Goal: Transaction & Acquisition: Subscribe to service/newsletter

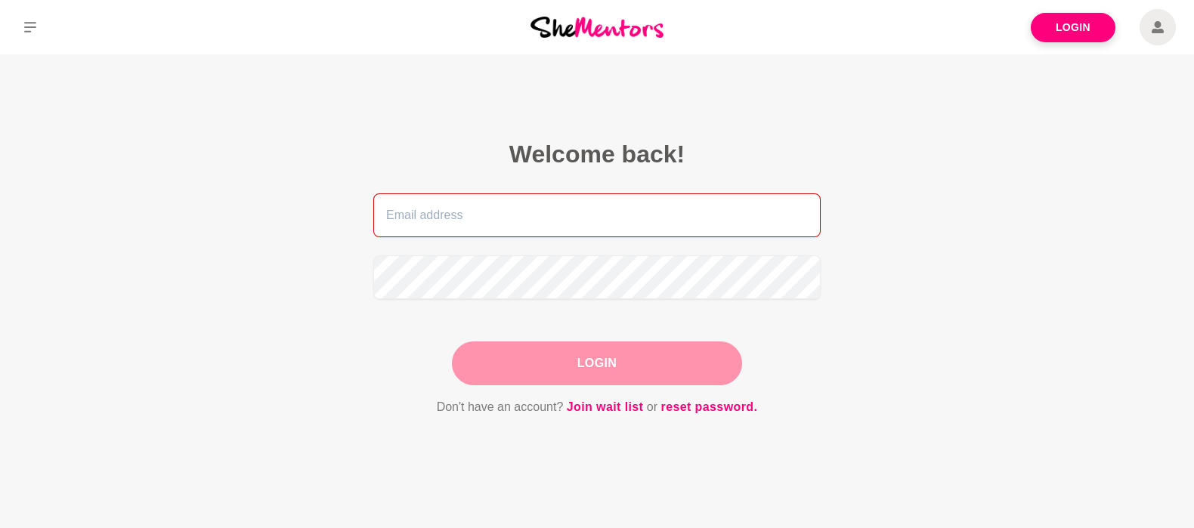
type input "[EMAIL_ADDRESS][DOMAIN_NAME]"
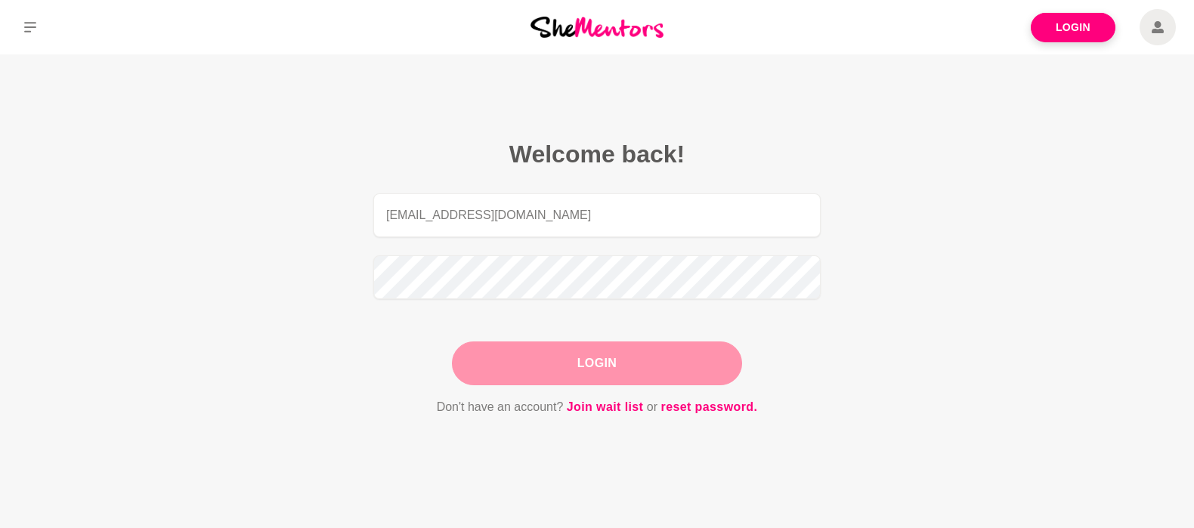
click at [608, 363] on div "Login" at bounding box center [597, 363] width 290 height 44
click at [606, 357] on button "Login" at bounding box center [597, 363] width 290 height 44
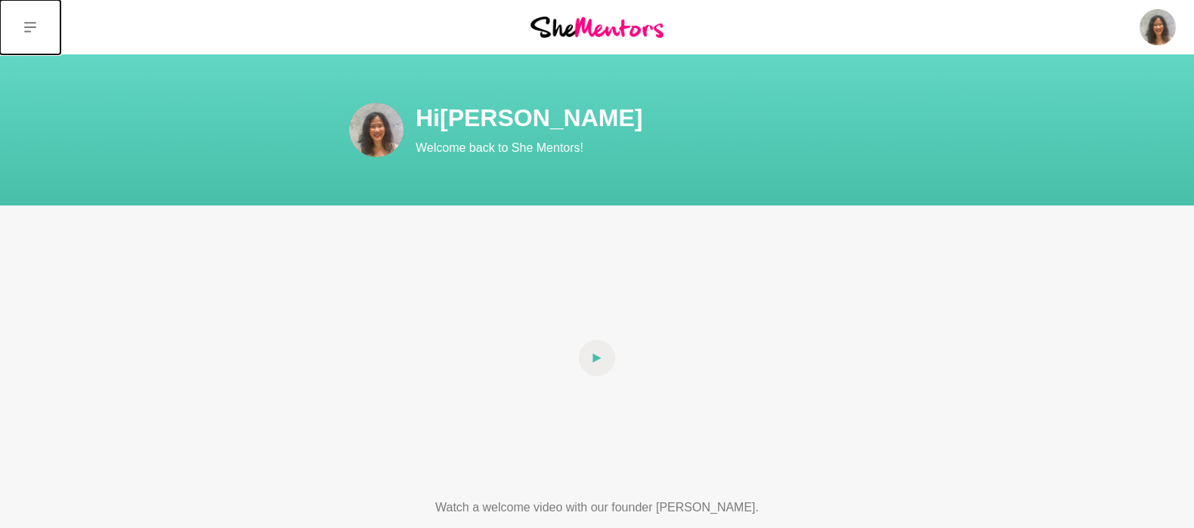
click at [26, 20] on button at bounding box center [30, 27] width 60 height 54
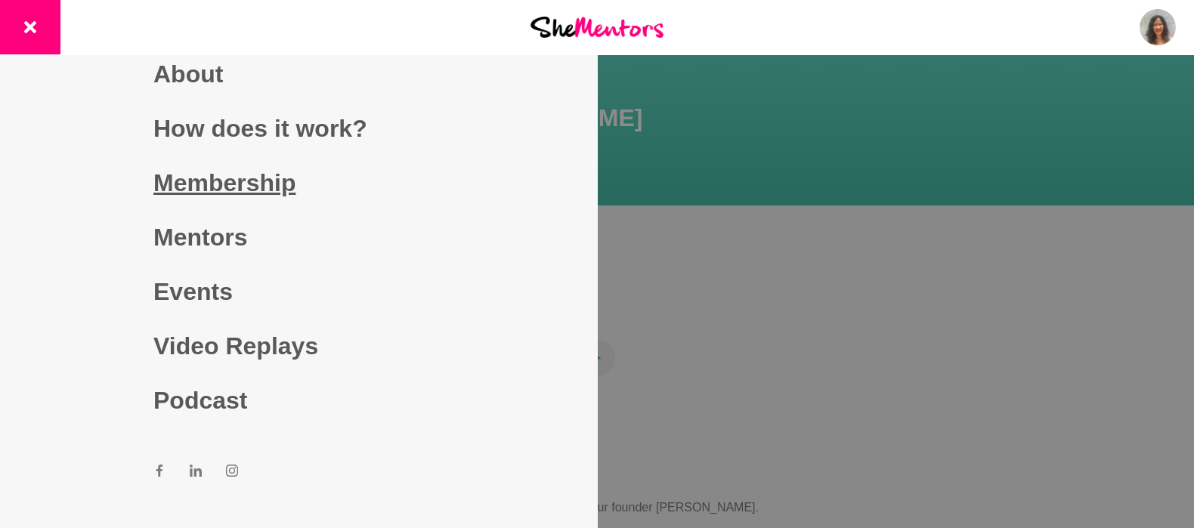
click at [234, 187] on link "Membership" at bounding box center [298, 183] width 290 height 54
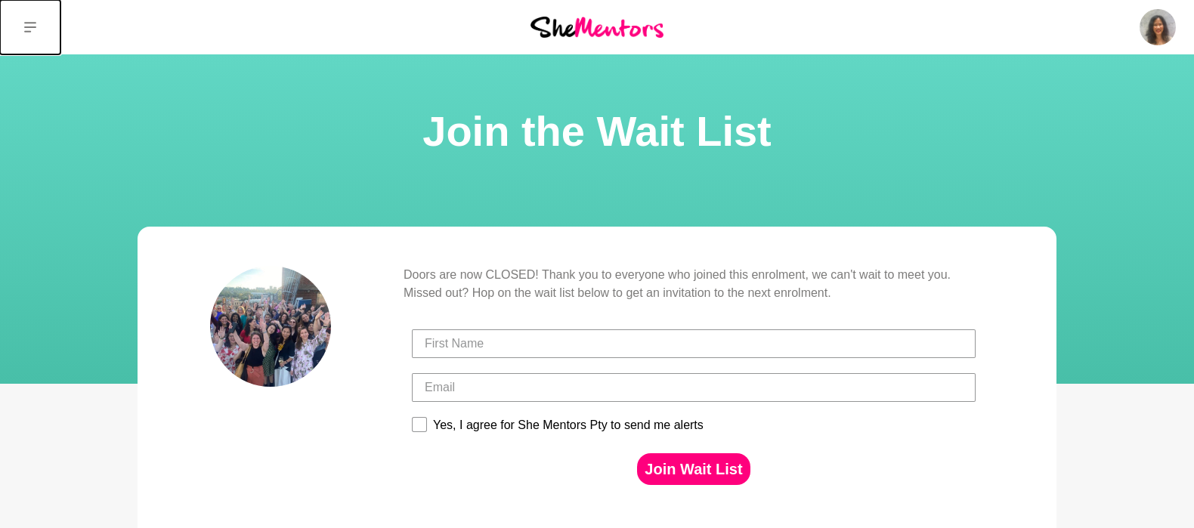
click at [32, 29] on icon at bounding box center [30, 27] width 12 height 12
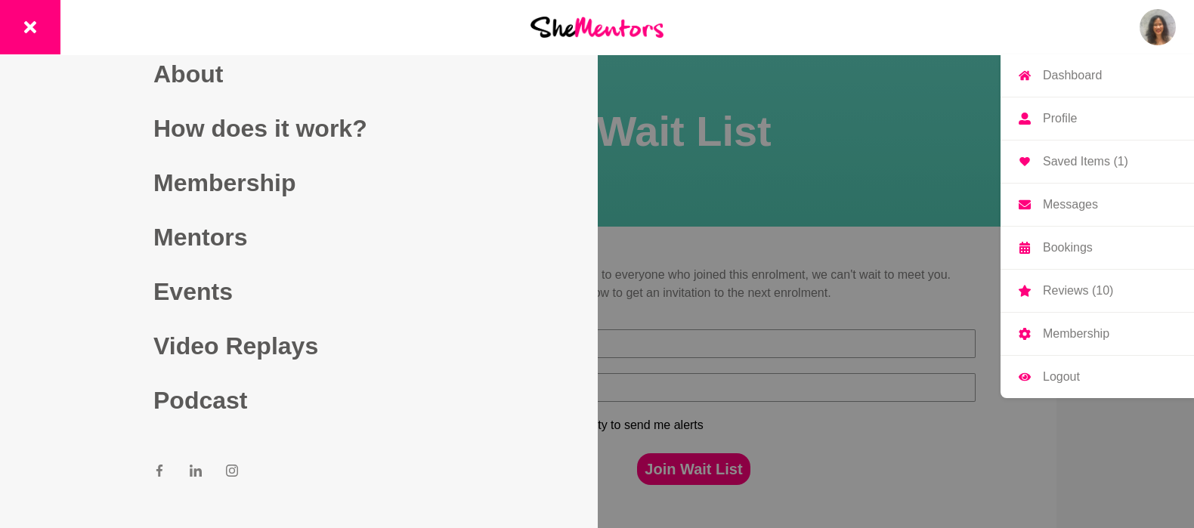
click at [1072, 332] on p "Membership" at bounding box center [1076, 334] width 66 height 12
